Goal: Transaction & Acquisition: Obtain resource

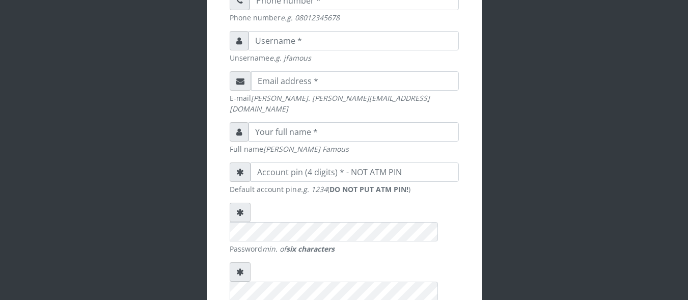
scroll to position [348, 0]
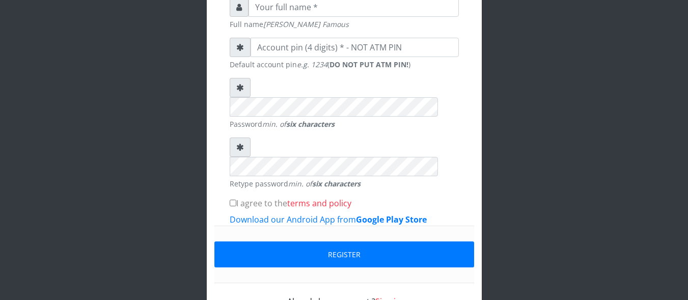
click at [390, 296] on link "Sign in" at bounding box center [387, 301] width 25 height 11
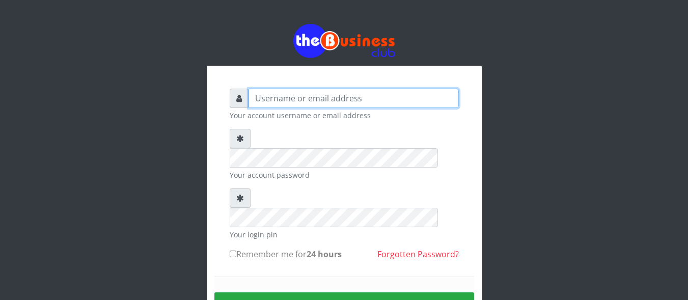
type input "uchechukstelec"
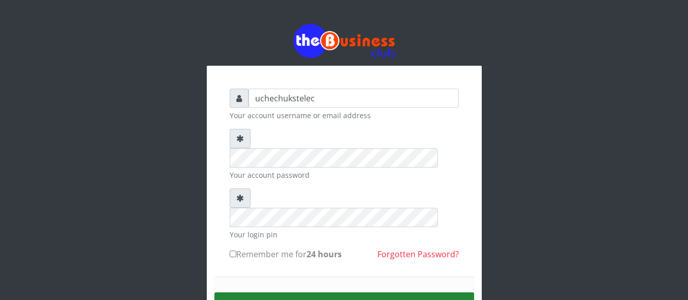
click at [335, 292] on button "Sign in" at bounding box center [344, 305] width 260 height 26
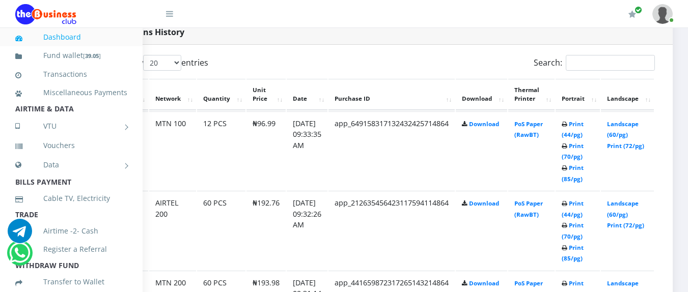
scroll to position [533, 69]
click at [627, 136] on link "Landscape (60/pg)" at bounding box center [623, 129] width 32 height 19
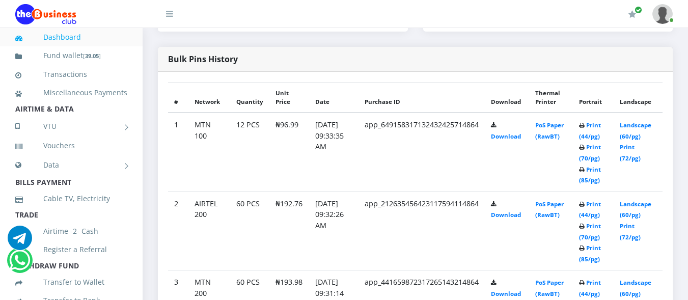
scroll to position [543, 0]
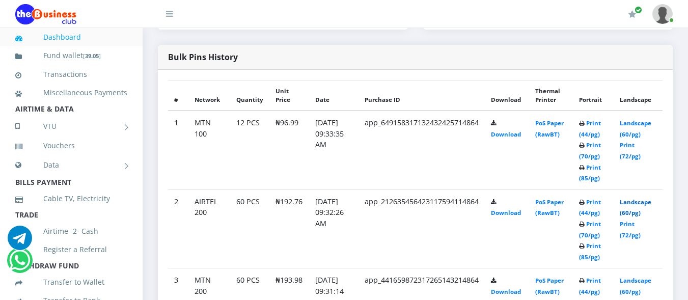
click at [632, 198] on link "Landscape (60/pg)" at bounding box center [636, 207] width 32 height 19
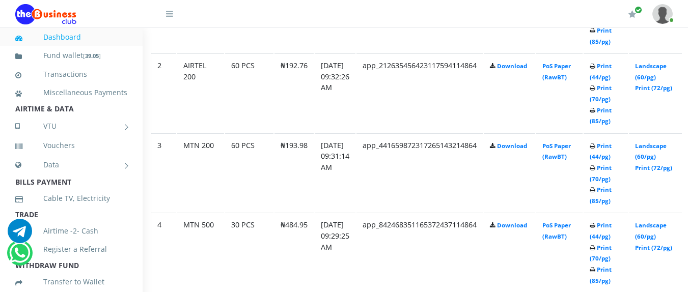
scroll to position [670, 69]
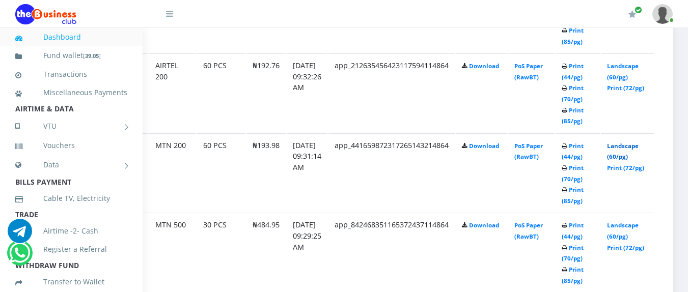
click at [625, 157] on link "Landscape (60/pg)" at bounding box center [623, 151] width 32 height 19
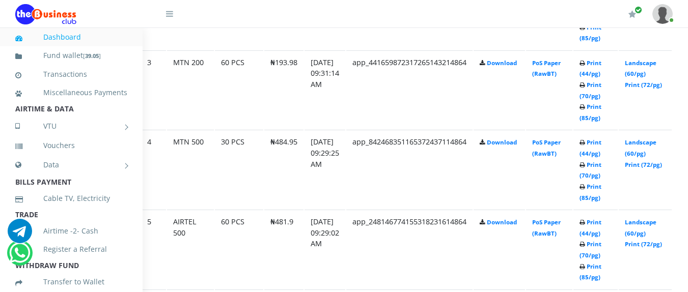
scroll to position [753, 69]
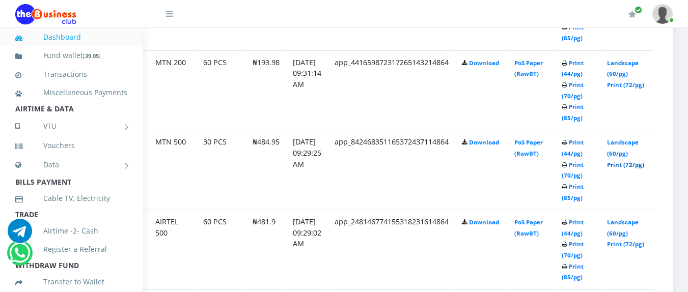
click at [629, 163] on link "Print (72/pg)" at bounding box center [625, 165] width 37 height 8
click at [621, 231] on td "Landscape (60/pg) Print (72/pg)" at bounding box center [627, 249] width 53 height 79
click at [626, 235] on link "Landscape (60/pg)" at bounding box center [623, 227] width 32 height 19
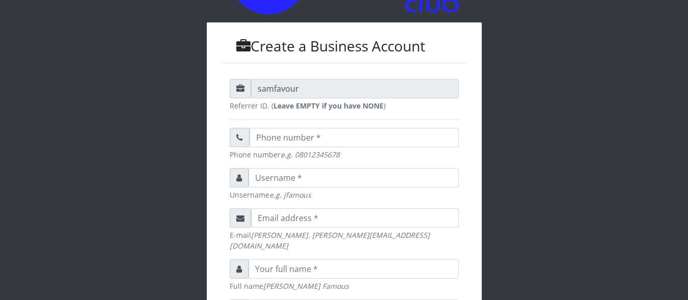
scroll to position [348, 0]
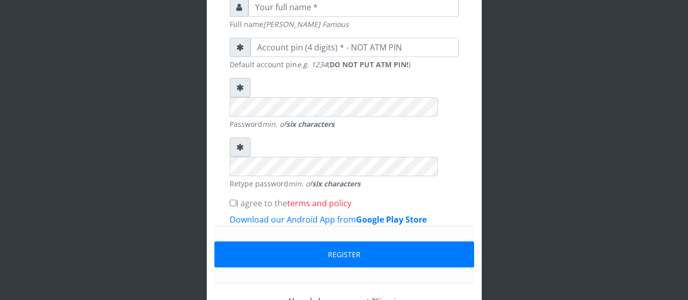
click at [397, 296] on link "Sign in" at bounding box center [387, 301] width 25 height 11
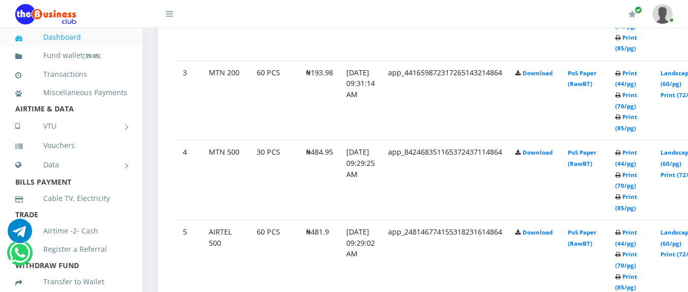
scroll to position [743, 69]
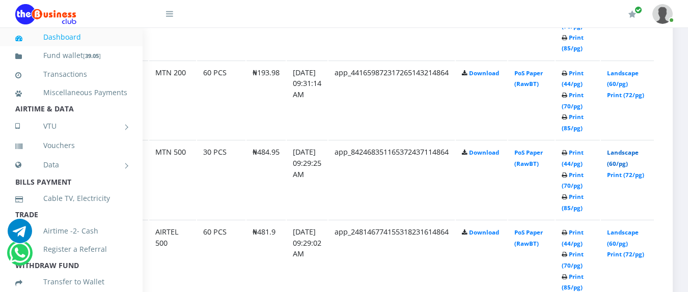
click at [627, 166] on link "Landscape (60/pg)" at bounding box center [623, 158] width 32 height 19
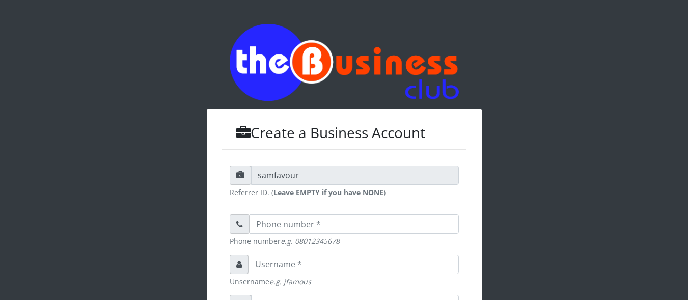
scroll to position [391, 0]
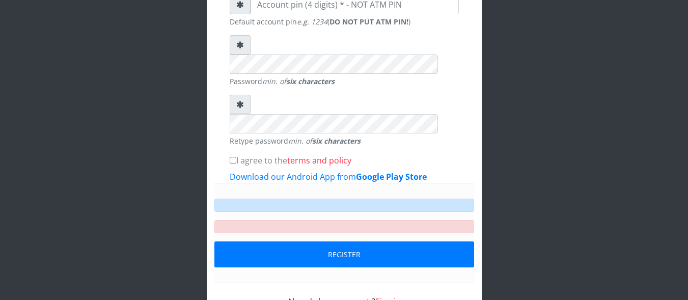
click at [390, 296] on link "Sign in" at bounding box center [387, 301] width 25 height 11
type input "uchechukstelec"
click at [386, 296] on link "Sign in" at bounding box center [387, 301] width 25 height 11
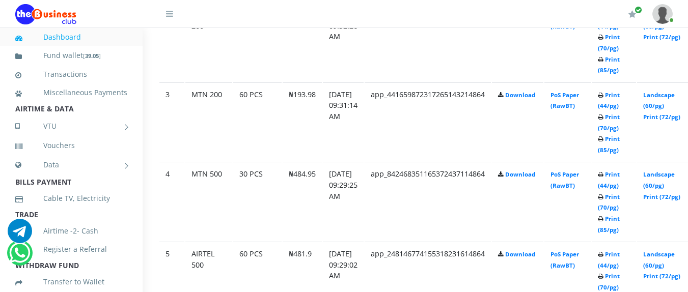
scroll to position [721, 69]
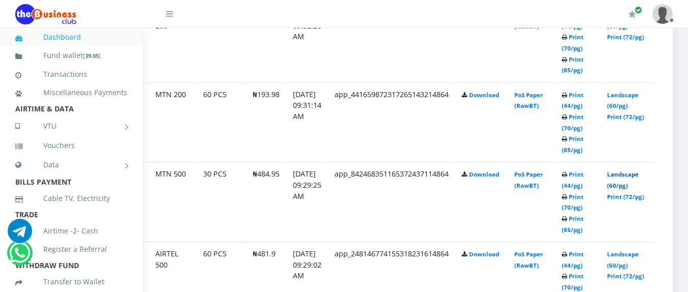
click at [620, 186] on link "Landscape (60/pg)" at bounding box center [623, 180] width 32 height 19
click at [622, 189] on link "Landscape (60/pg)" at bounding box center [623, 180] width 32 height 19
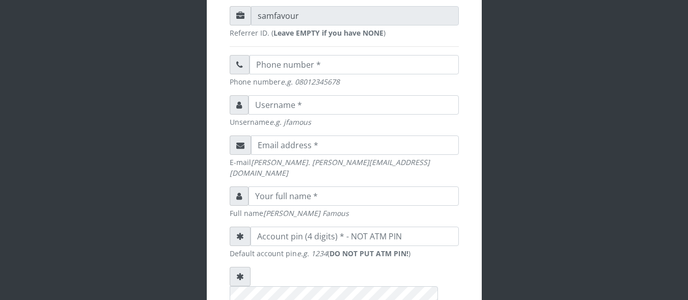
scroll to position [348, 0]
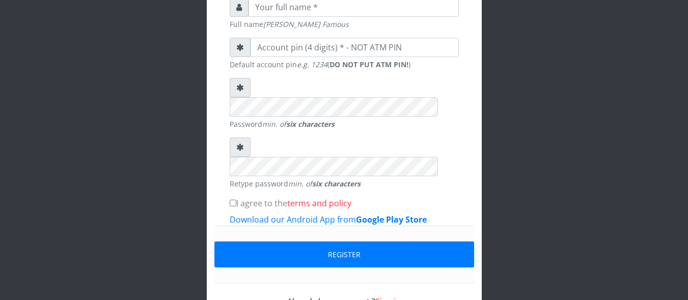
click at [399, 296] on link "Sign in" at bounding box center [387, 301] width 25 height 11
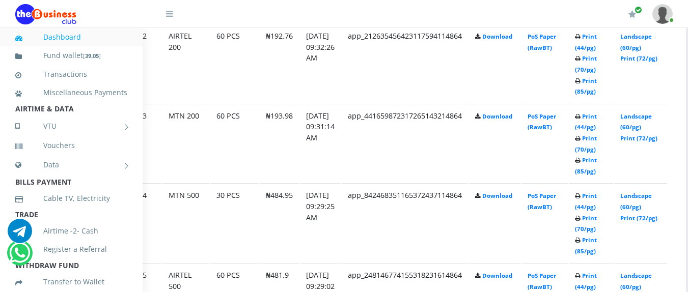
scroll to position [700, 69]
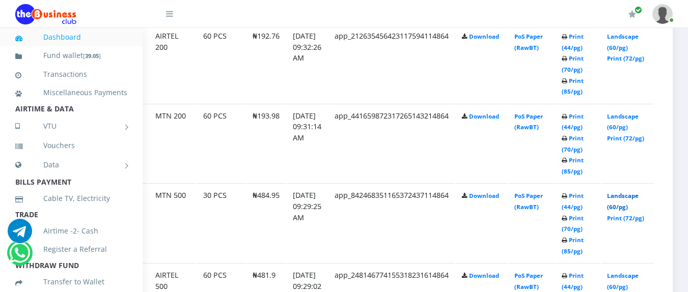
click at [621, 209] on link "Landscape (60/pg)" at bounding box center [623, 201] width 32 height 19
